Goal: Task Accomplishment & Management: Use online tool/utility

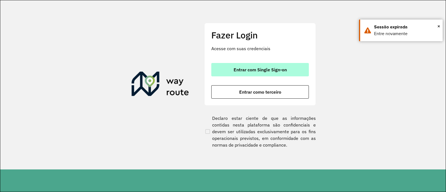
click at [265, 73] on button "Entrar com Single Sign-on" at bounding box center [260, 69] width 98 height 13
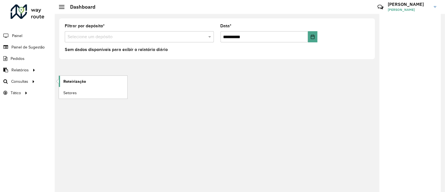
click at [67, 78] on link "Roteirização" at bounding box center [93, 81] width 68 height 11
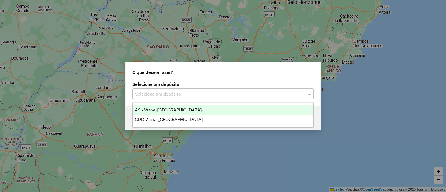
click at [167, 97] on input "text" at bounding box center [217, 94] width 165 height 7
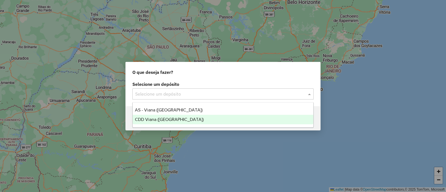
click at [180, 122] on div "CDD Viana ([GEOGRAPHIC_DATA])" at bounding box center [223, 119] width 181 height 9
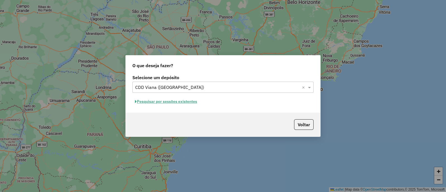
click at [196, 102] on button "Pesquisar por sessões existentes" at bounding box center [166, 101] width 67 height 9
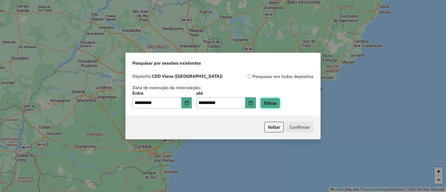
click at [280, 101] on button "Filtrar" at bounding box center [271, 103] width 20 height 11
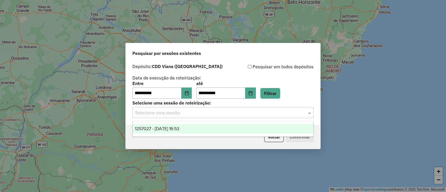
click at [228, 114] on input "text" at bounding box center [217, 113] width 165 height 7
click at [225, 126] on div "1257027 - 01/09/2025 16:53" at bounding box center [223, 128] width 181 height 9
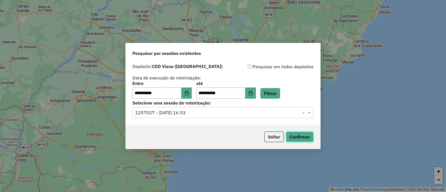
click at [299, 139] on button "Confirmar" at bounding box center [300, 137] width 28 height 11
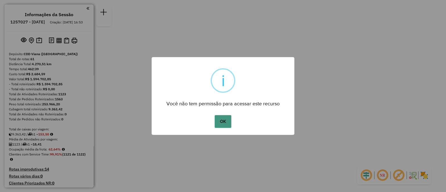
click at [226, 125] on button "OK" at bounding box center [223, 121] width 16 height 13
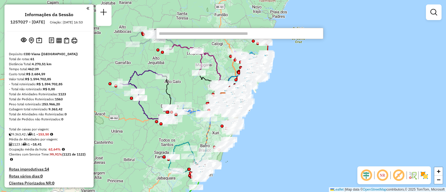
paste input "*****"
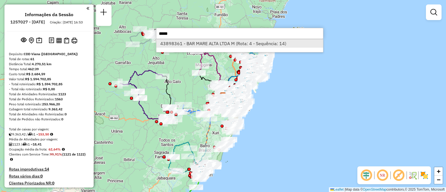
type input "*****"
click at [195, 43] on li "43898361 - BAR MARE ALTA LTDA M (Rota: 4 - Sequência: 14)" at bounding box center [239, 43] width 167 height 8
select select "**********"
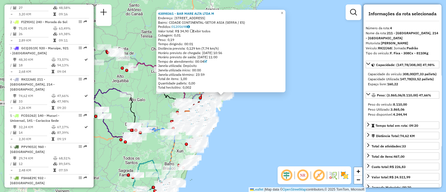
scroll to position [322, 0]
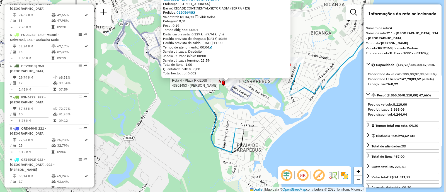
drag, startPoint x: 275, startPoint y: 59, endPoint x: 255, endPoint y: 100, distance: 46.0
click at [255, 100] on div "Rota 4 - Placa RKI2J68 43873566 - EMERSON NEPOMUCENO C Rota 4 - Placa RKI2J68 4…" at bounding box center [223, 96] width 446 height 192
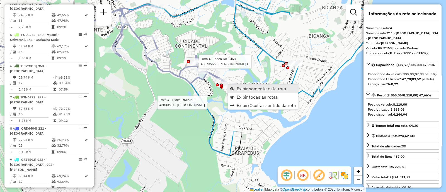
click at [254, 89] on span "Exibir somente esta rota" at bounding box center [262, 88] width 50 height 4
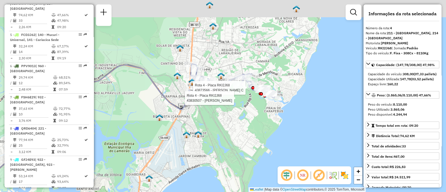
drag, startPoint x: 283, startPoint y: 72, endPoint x: 257, endPoint y: 131, distance: 64.6
click at [257, 131] on div "Rota 4 - Placa RKI2J68 43873566 - [PERSON_NAME] NEPOMUCENO C Rota 4 - Placa RKI…" at bounding box center [223, 96] width 446 height 192
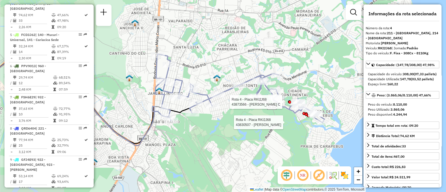
drag, startPoint x: 240, startPoint y: 79, endPoint x: 241, endPoint y: 49, distance: 29.3
click at [241, 49] on div "Rota 4 - Placa RKI2J68 43873566 - [PERSON_NAME] NEPOMUCENO C Rota 4 - Placa RKI…" at bounding box center [223, 96] width 446 height 192
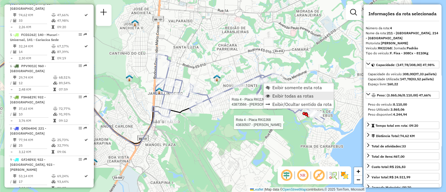
click at [293, 94] on span "Exibir todas as rotas" at bounding box center [293, 96] width 41 height 4
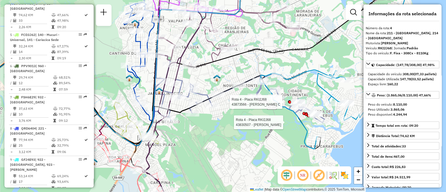
click at [293, 94] on span "Exibir todas as rotas" at bounding box center [293, 96] width 41 height 4
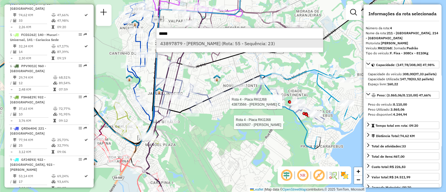
type input "*****"
click at [197, 44] on li "43897879 - [PERSON_NAME] (Rota: 55 - Sequência: 23)" at bounding box center [239, 43] width 167 height 8
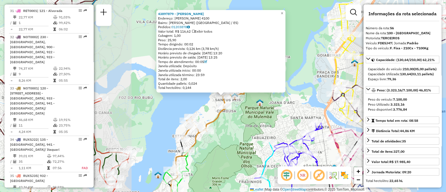
scroll to position [1972, 0]
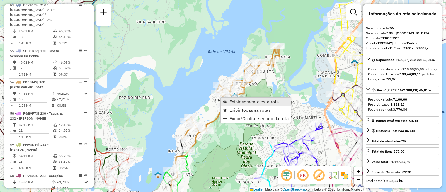
click at [230, 102] on span "Exibir somente esta rota" at bounding box center [255, 102] width 50 height 4
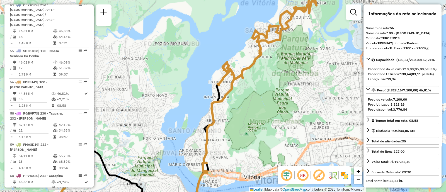
click at [275, 68] on div "Janela de atendimento Grade de atendimento Capacidade Transportadoras Veículos …" at bounding box center [223, 96] width 446 height 192
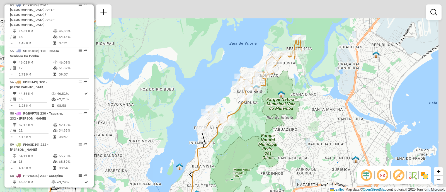
drag, startPoint x: 275, startPoint y: 68, endPoint x: 259, endPoint y: 115, distance: 49.4
click at [259, 115] on div "Janela de atendimento Grade de atendimento Capacidade Transportadoras Veículos …" at bounding box center [223, 96] width 446 height 192
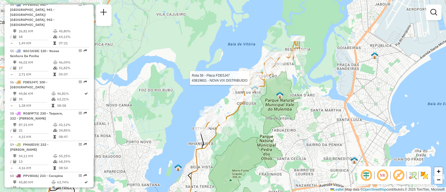
select select "**********"
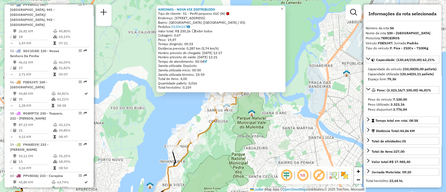
drag, startPoint x: 272, startPoint y: 66, endPoint x: 174, endPoint y: 116, distance: 109.5
click at [174, 116] on div "43819601 - NOVA VIX DISTRIBUIDO Tipo de cliente: 51 - Perfil pequeno VUC (W) En…" at bounding box center [223, 96] width 446 height 192
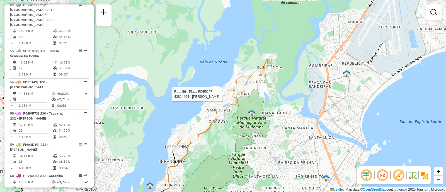
select select "**********"
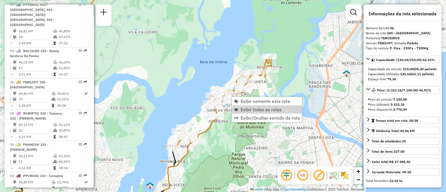
drag, startPoint x: 255, startPoint y: 112, endPoint x: 305, endPoint y: 91, distance: 54.1
click at [255, 112] on span "Exibir todas as rotas" at bounding box center [261, 109] width 41 height 4
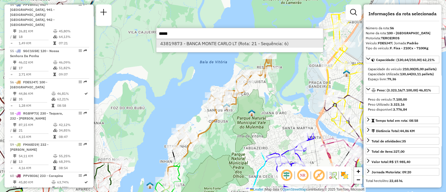
type input "*****"
click at [204, 43] on li "43819873 - BANCA MONTE CARLO LT (Rota: 21 - Sequência: 6)" at bounding box center [239, 43] width 167 height 8
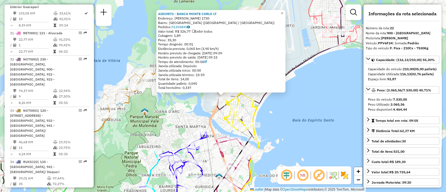
scroll to position [842, 0]
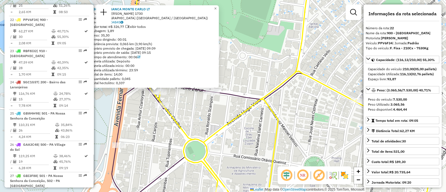
drag, startPoint x: 156, startPoint y: 90, endPoint x: 140, endPoint y: 91, distance: 15.9
click at [140, 91] on div "43819873 - BANCA MONTE CARLO LT Endereço: [PERSON_NAME] 1730 Bairro: [GEOGRAPHI…" at bounding box center [223, 96] width 446 height 192
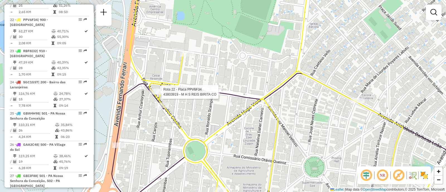
select select "**********"
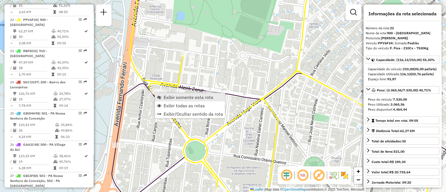
click at [180, 95] on span "Exibir somente esta rota" at bounding box center [189, 97] width 50 height 4
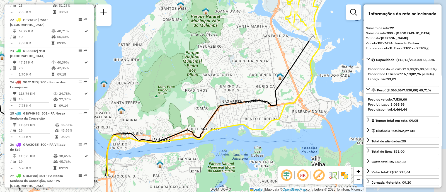
drag, startPoint x: 226, startPoint y: 94, endPoint x: 136, endPoint y: 60, distance: 96.2
click at [135, 59] on div "Janela de atendimento Grade de atendimento Capacidade Transportadoras Veículos …" at bounding box center [223, 96] width 446 height 192
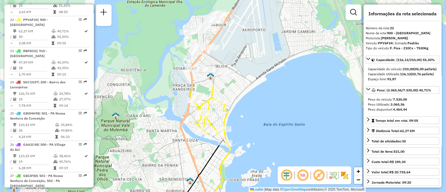
drag, startPoint x: 274, startPoint y: 41, endPoint x: 183, endPoint y: 147, distance: 140.2
click at [183, 147] on div "Janela de atendimento Grade de atendimento Capacidade Transportadoras Veículos …" at bounding box center [223, 96] width 446 height 192
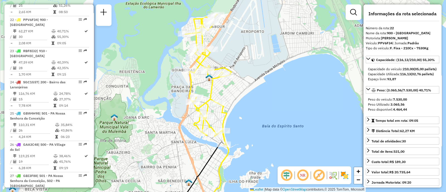
drag, startPoint x: 258, startPoint y: 58, endPoint x: 293, endPoint y: 69, distance: 37.1
click at [293, 69] on div "Janela de atendimento Grade de atendimento Capacidade Transportadoras Veículos …" at bounding box center [223, 96] width 446 height 192
